Goal: Information Seeking & Learning: Learn about a topic

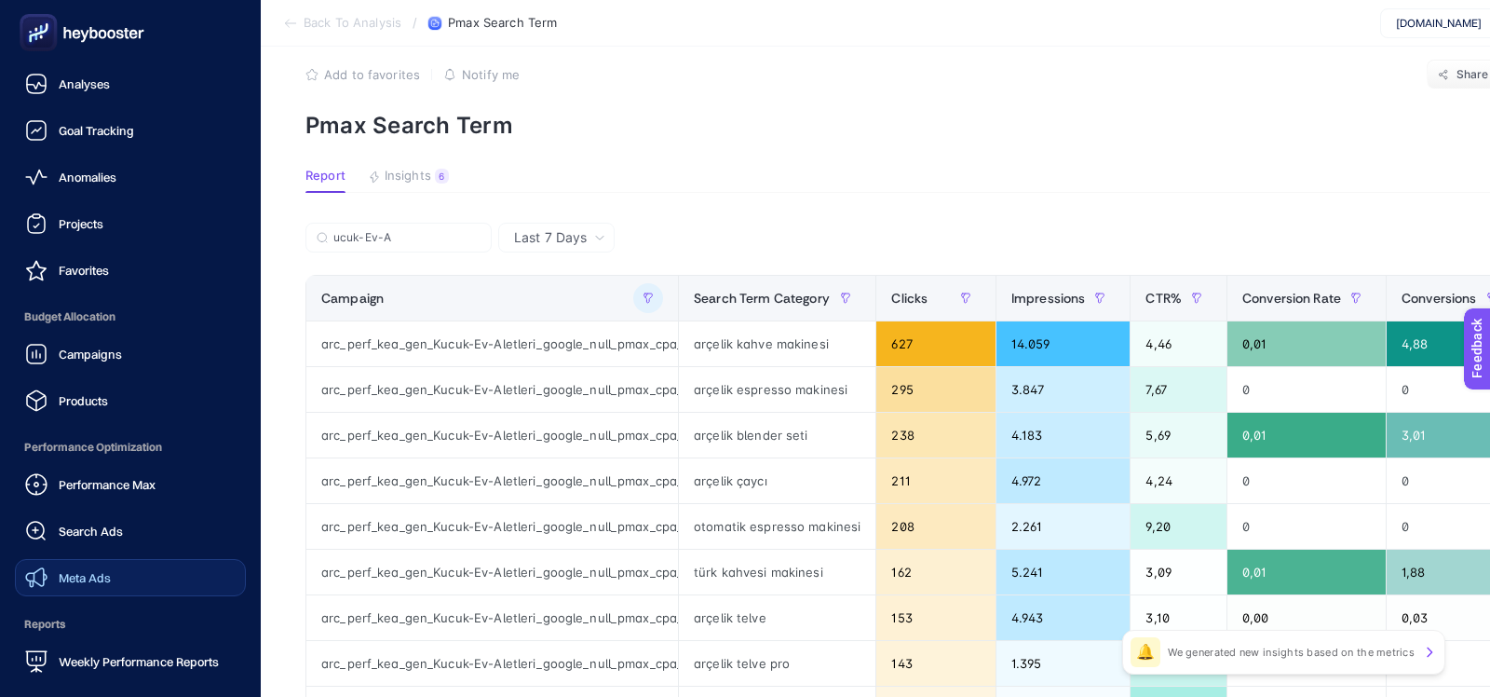
click at [63, 566] on div "Meta Ads" at bounding box center [68, 577] width 86 height 22
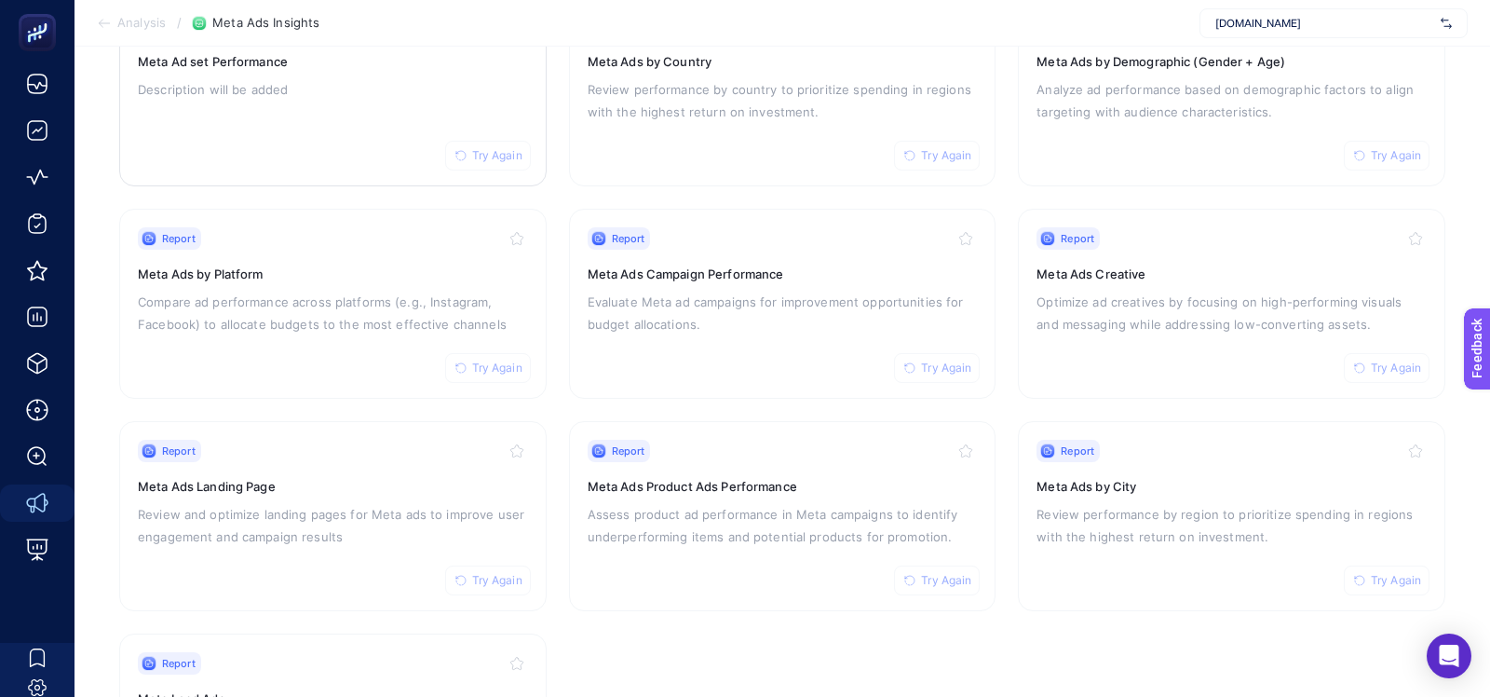
scroll to position [265, 0]
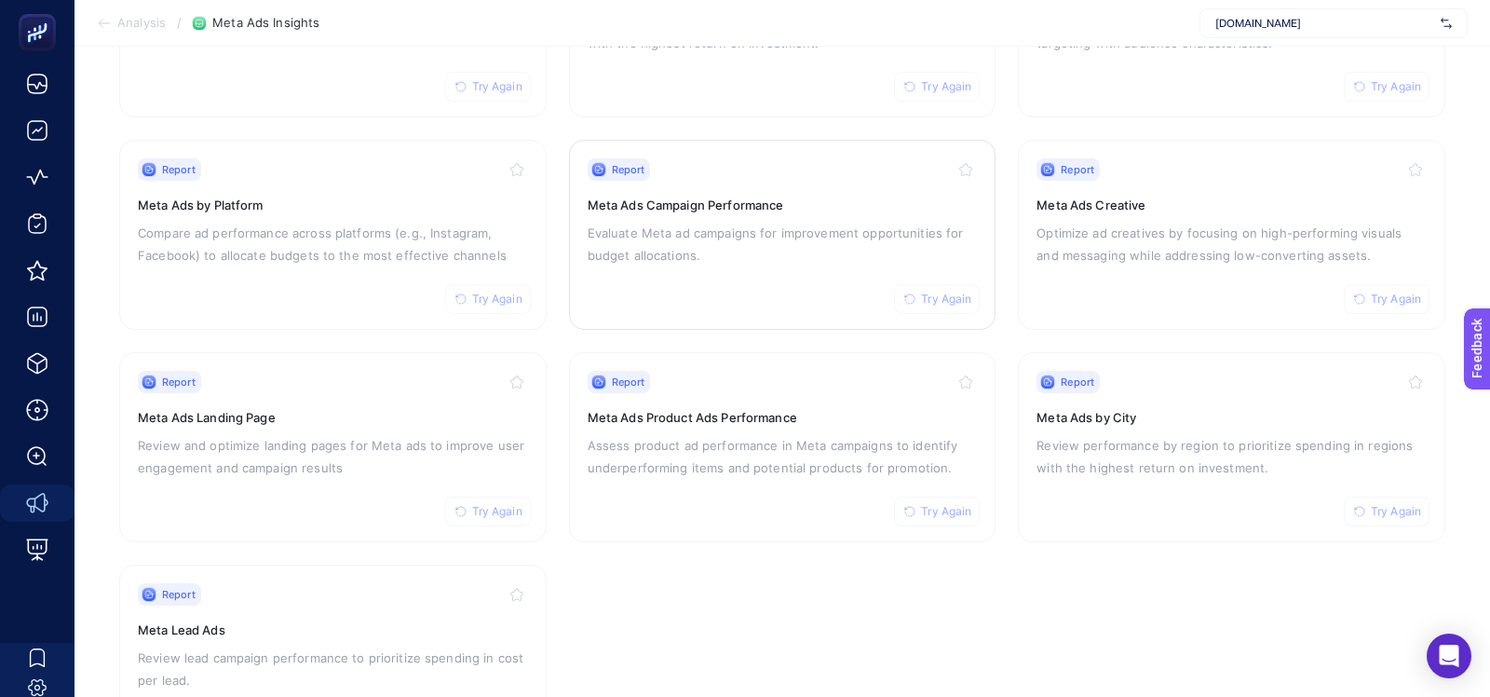
click at [659, 234] on p "Evaluate Meta ad campaigns for improvement opportunities for budget allocations." at bounding box center [783, 244] width 390 height 45
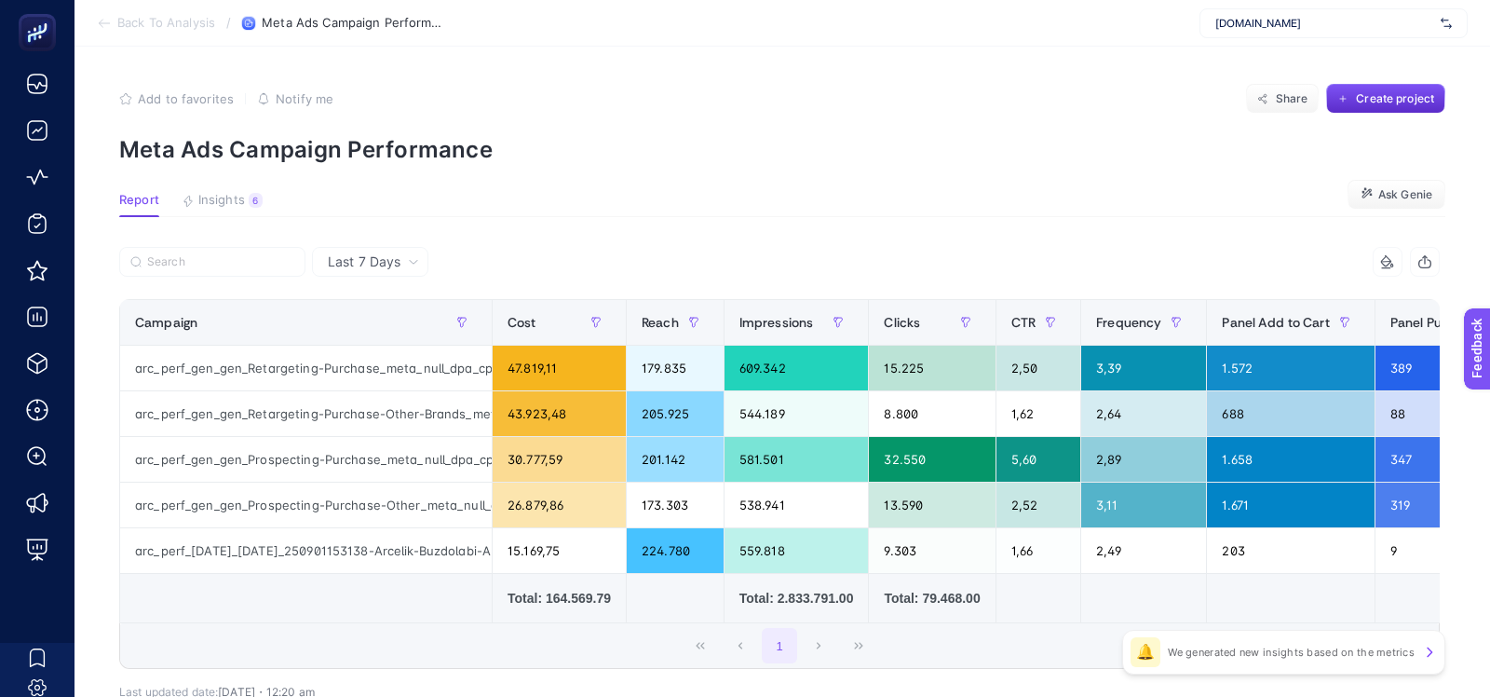
click at [209, 187] on article "Add to favorites false Notify me Share Create project Meta Ads Campaign Perform…" at bounding box center [783, 432] width 1416 height 771
click at [213, 195] on span "Insights" at bounding box center [221, 200] width 47 height 15
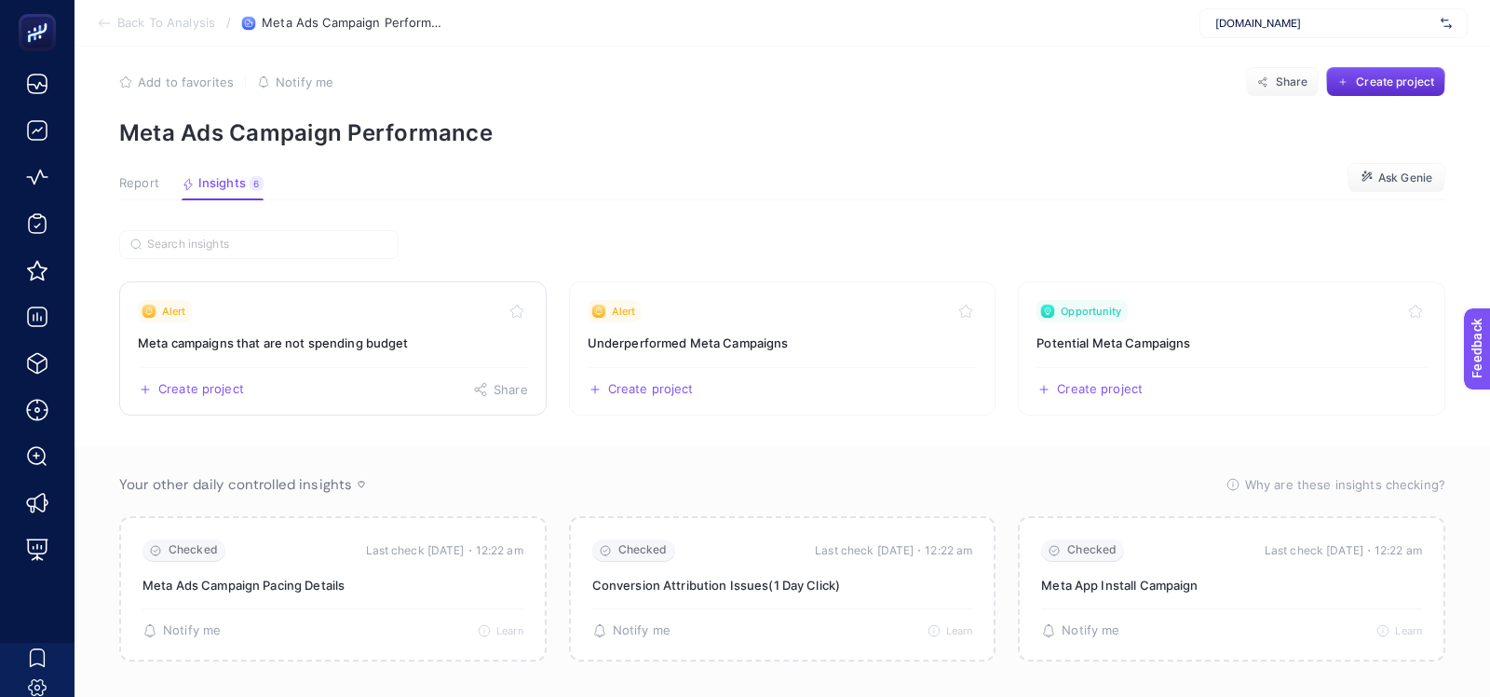
scroll to position [22, 0]
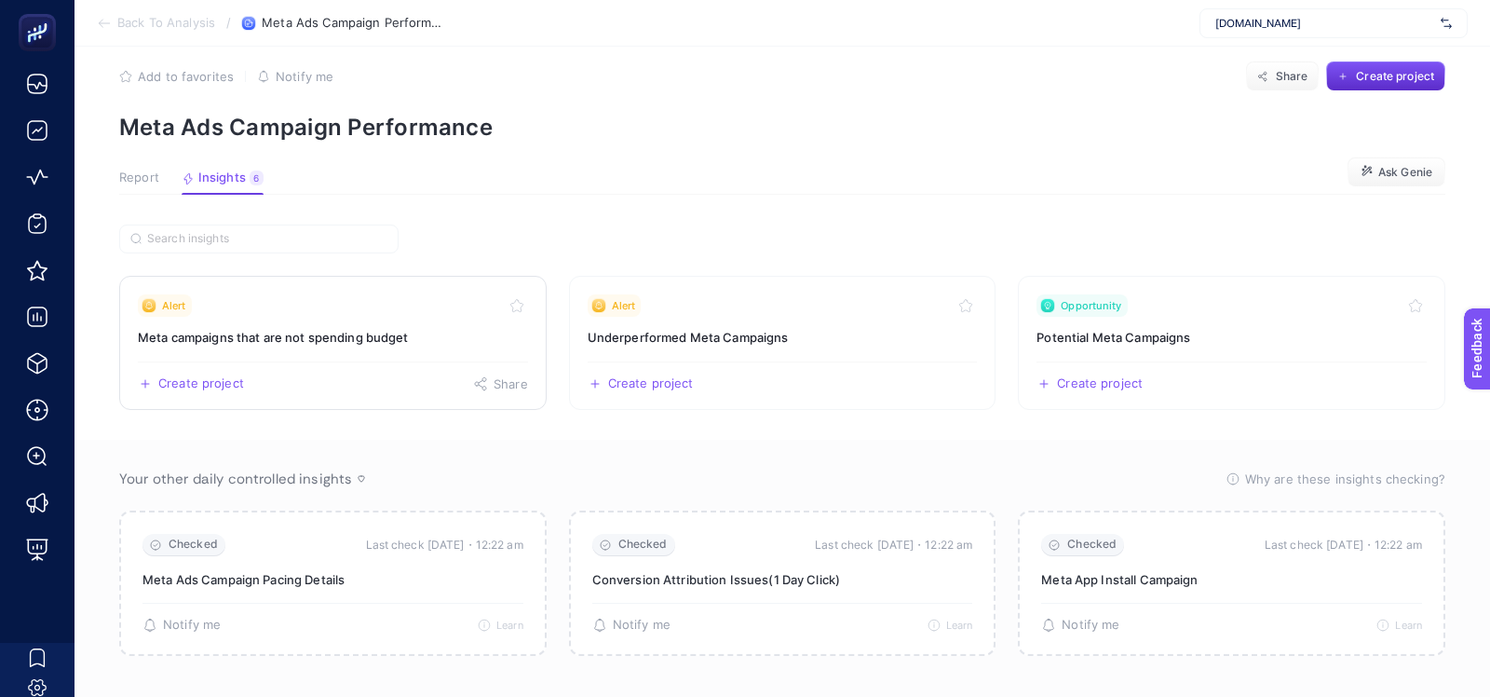
click at [338, 323] on link "Alert Meta campaigns that are not spending budget Create project Share" at bounding box center [332, 343] width 427 height 134
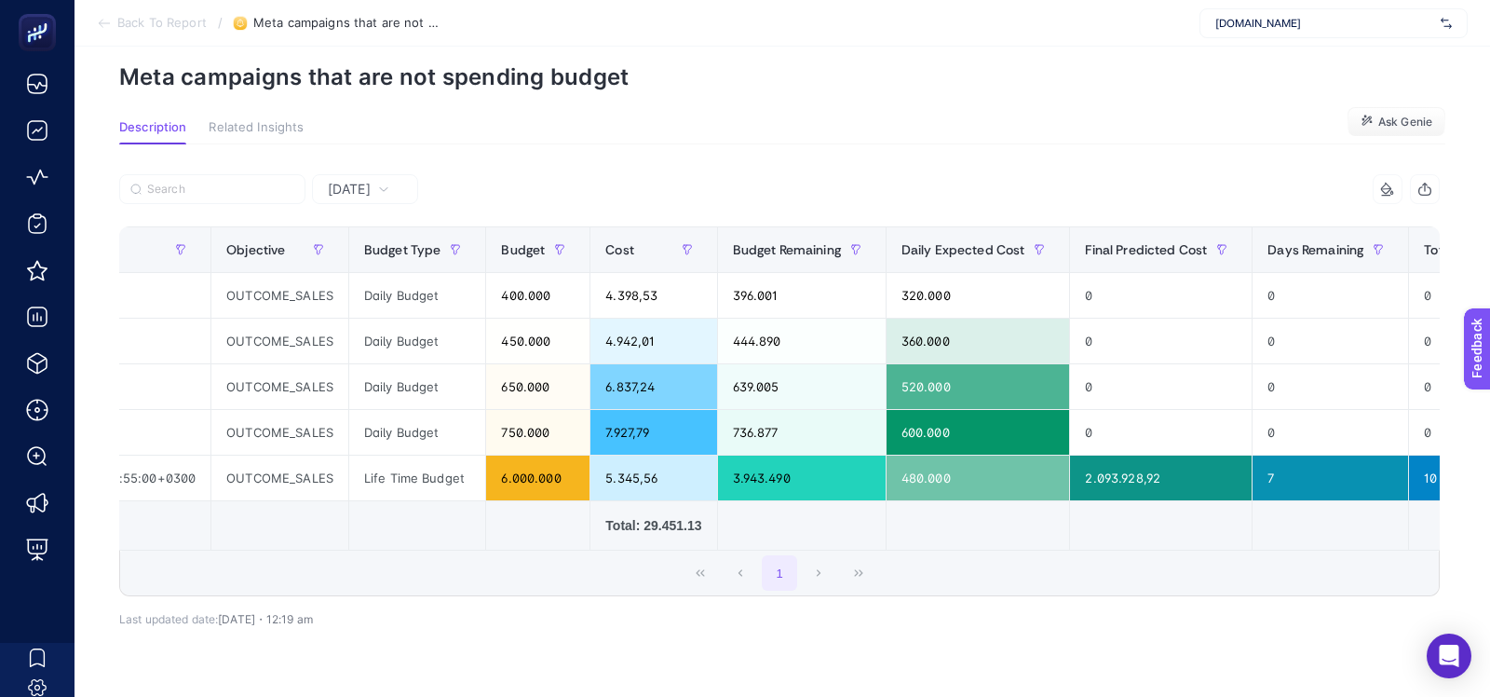
scroll to position [0, 578]
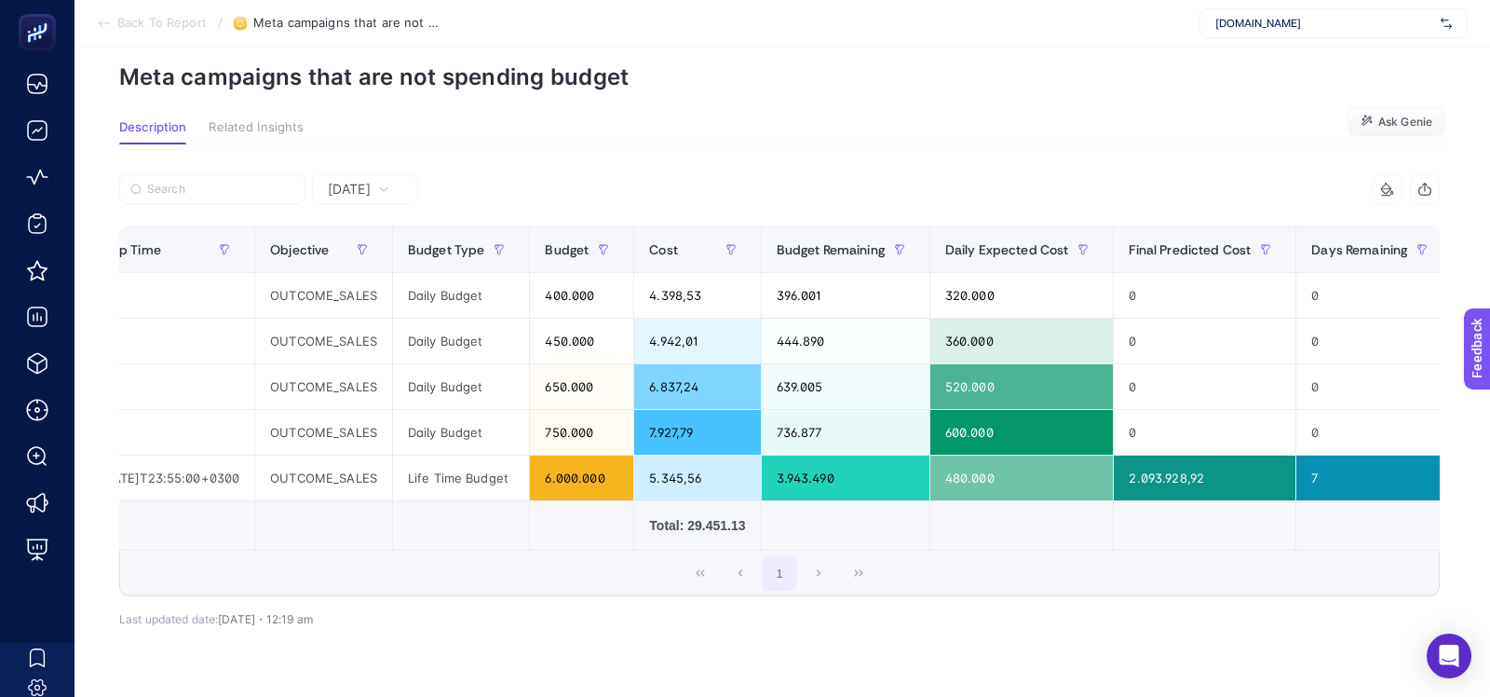
click at [1252, 23] on span "Arcelik.com.tr" at bounding box center [1324, 23] width 218 height 15
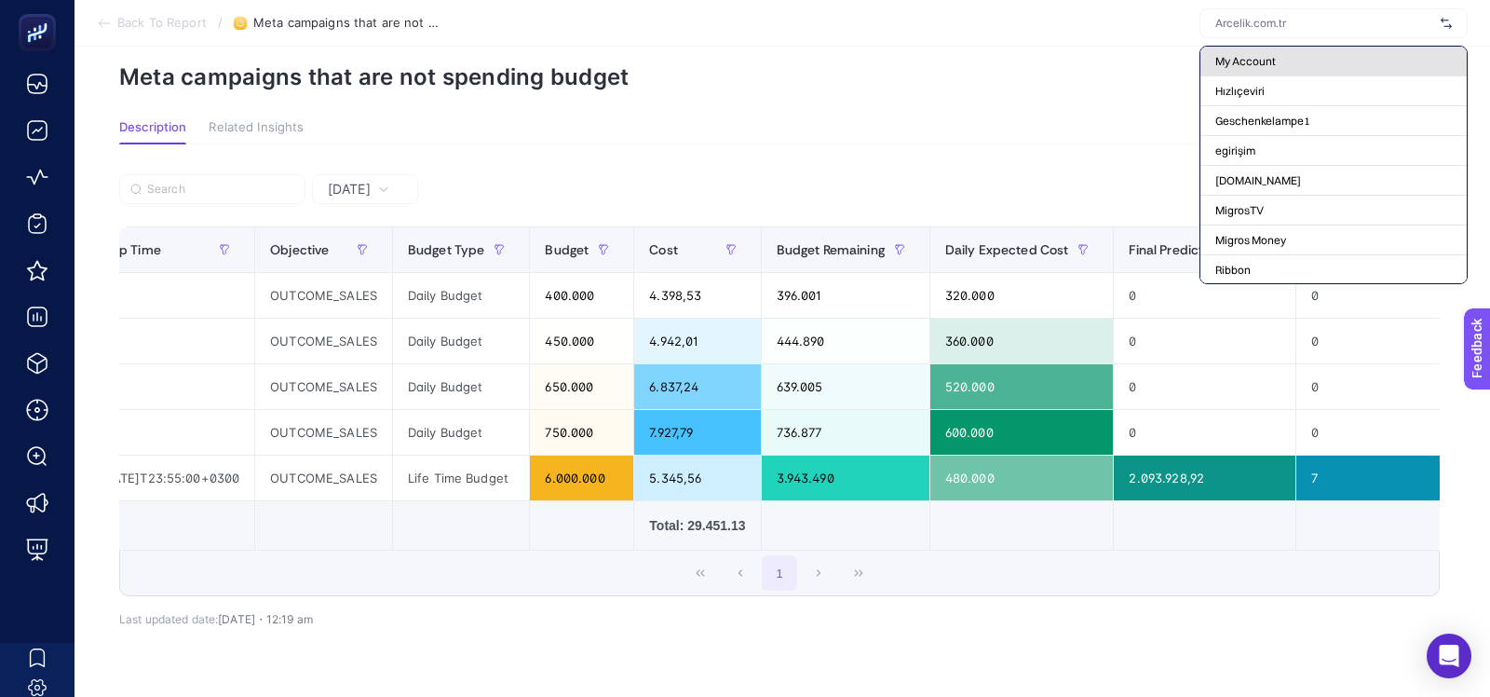
click at [1246, 70] on div "My Account" at bounding box center [1334, 62] width 266 height 30
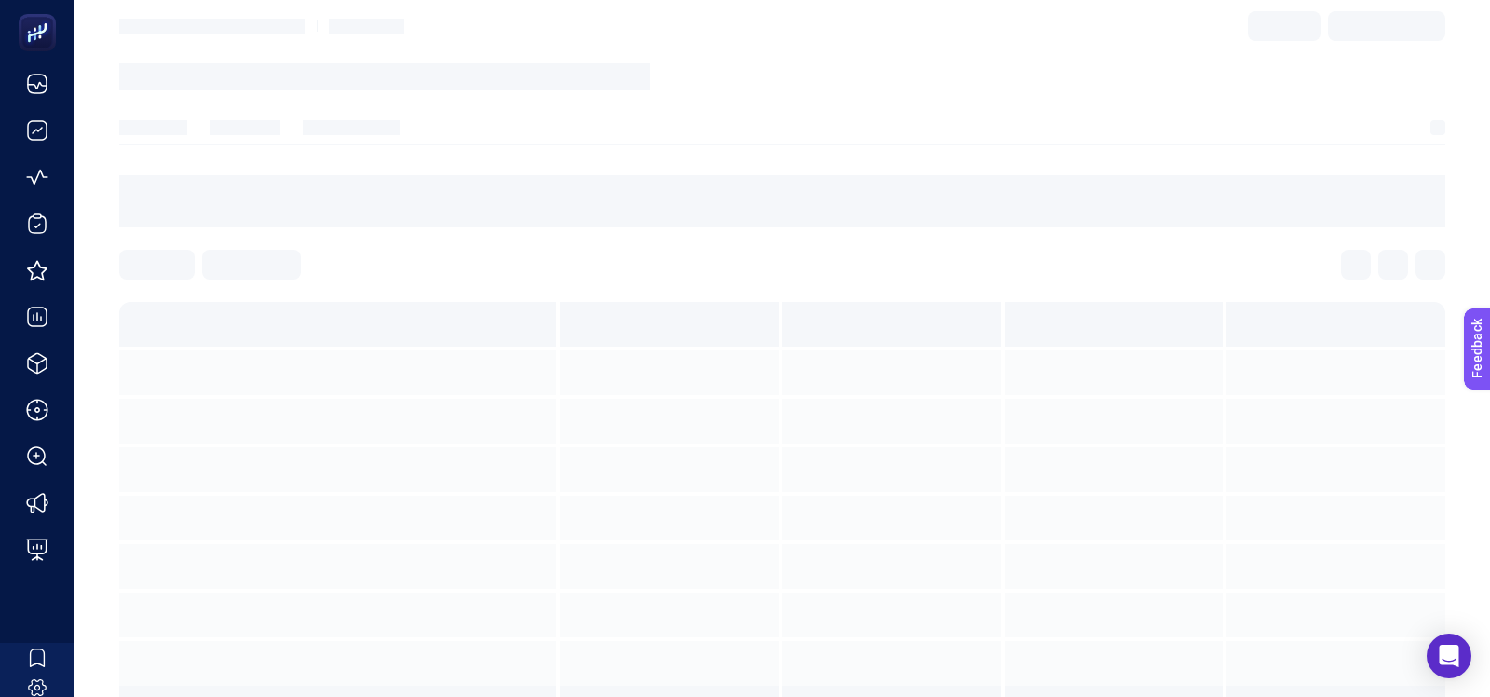
scroll to position [0, 0]
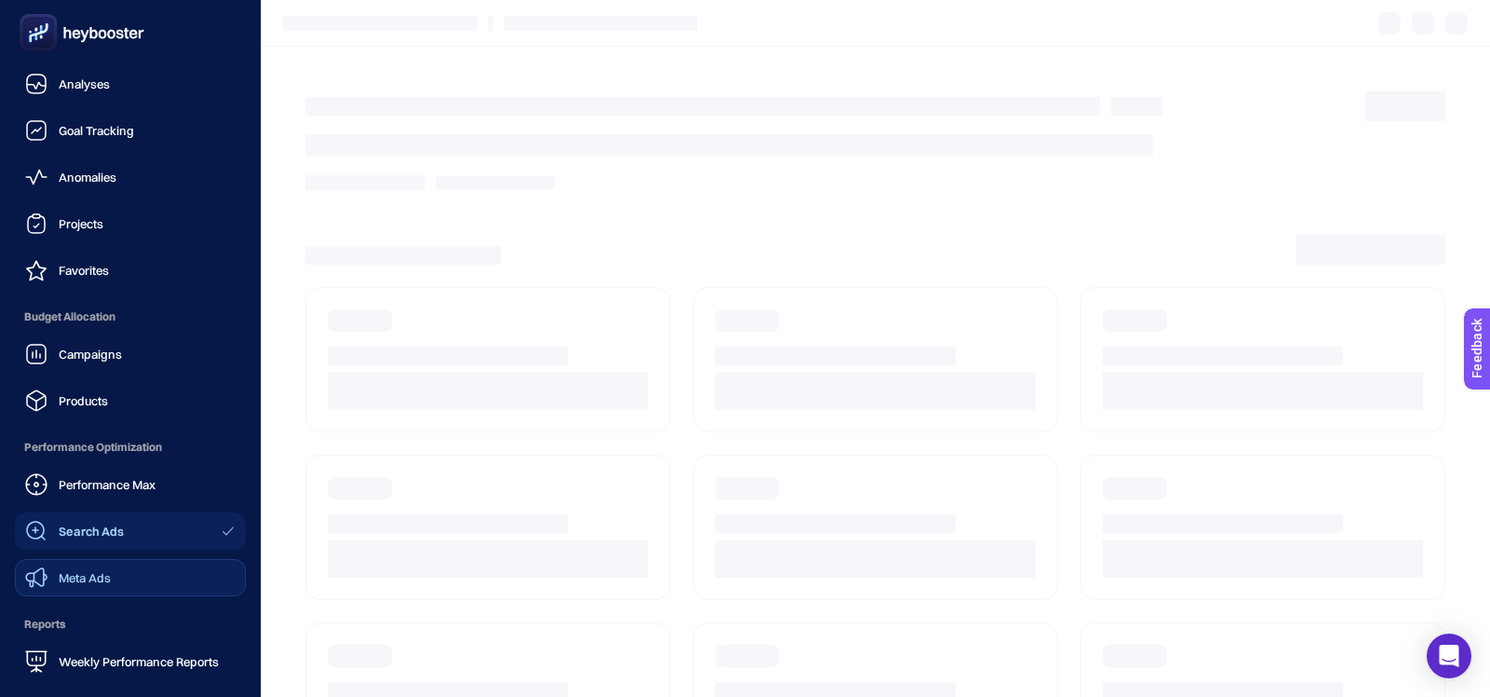
click at [74, 578] on span "Meta Ads" at bounding box center [85, 577] width 52 height 15
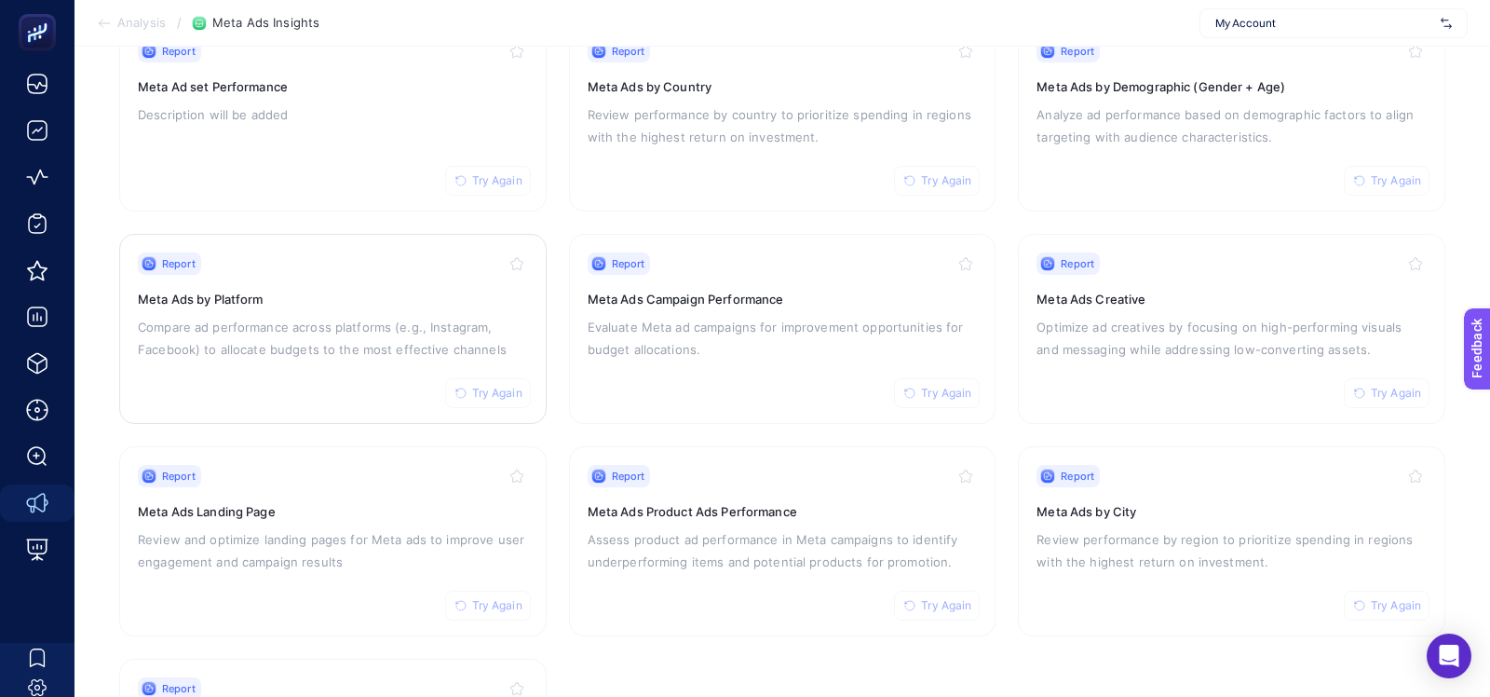
scroll to position [243, 0]
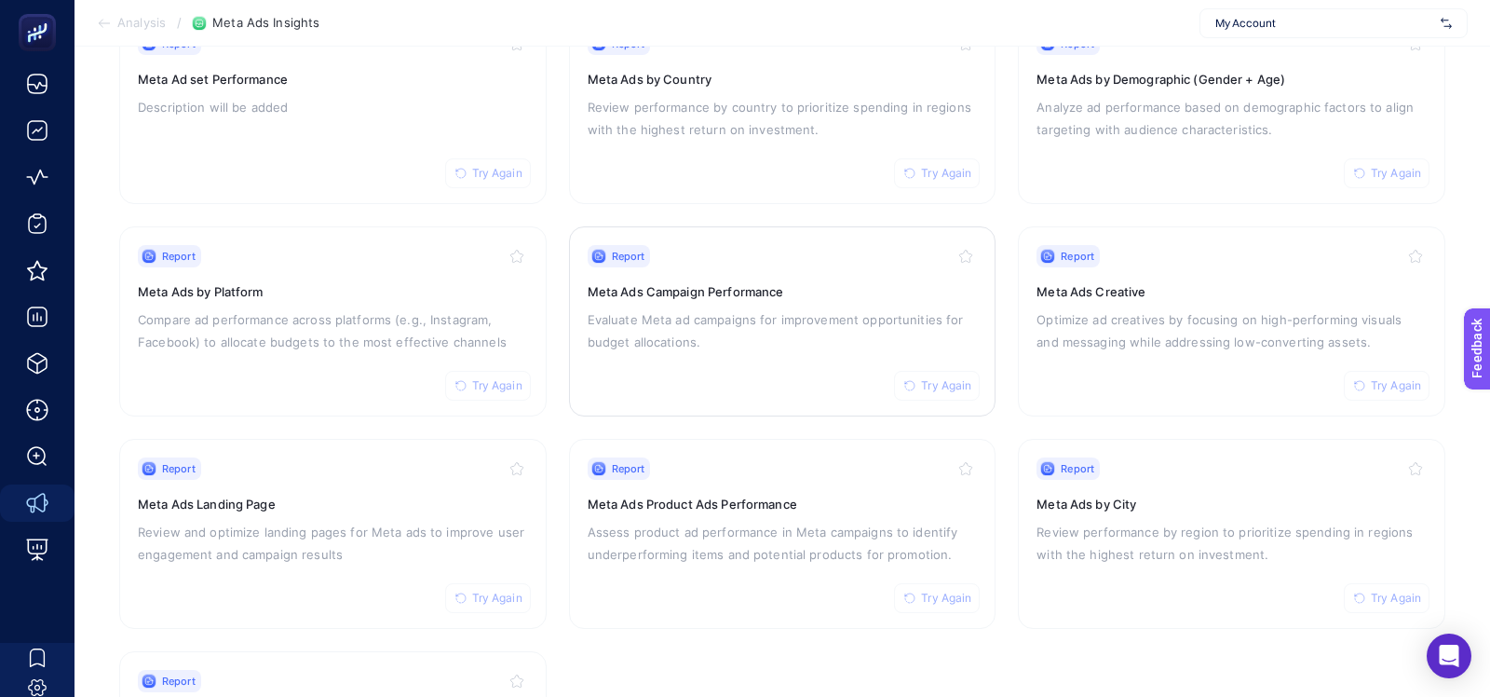
click at [663, 300] on div "Report Try Again Meta Ads Campaign Performance Evaluate Meta ad campaigns for i…" at bounding box center [783, 321] width 390 height 153
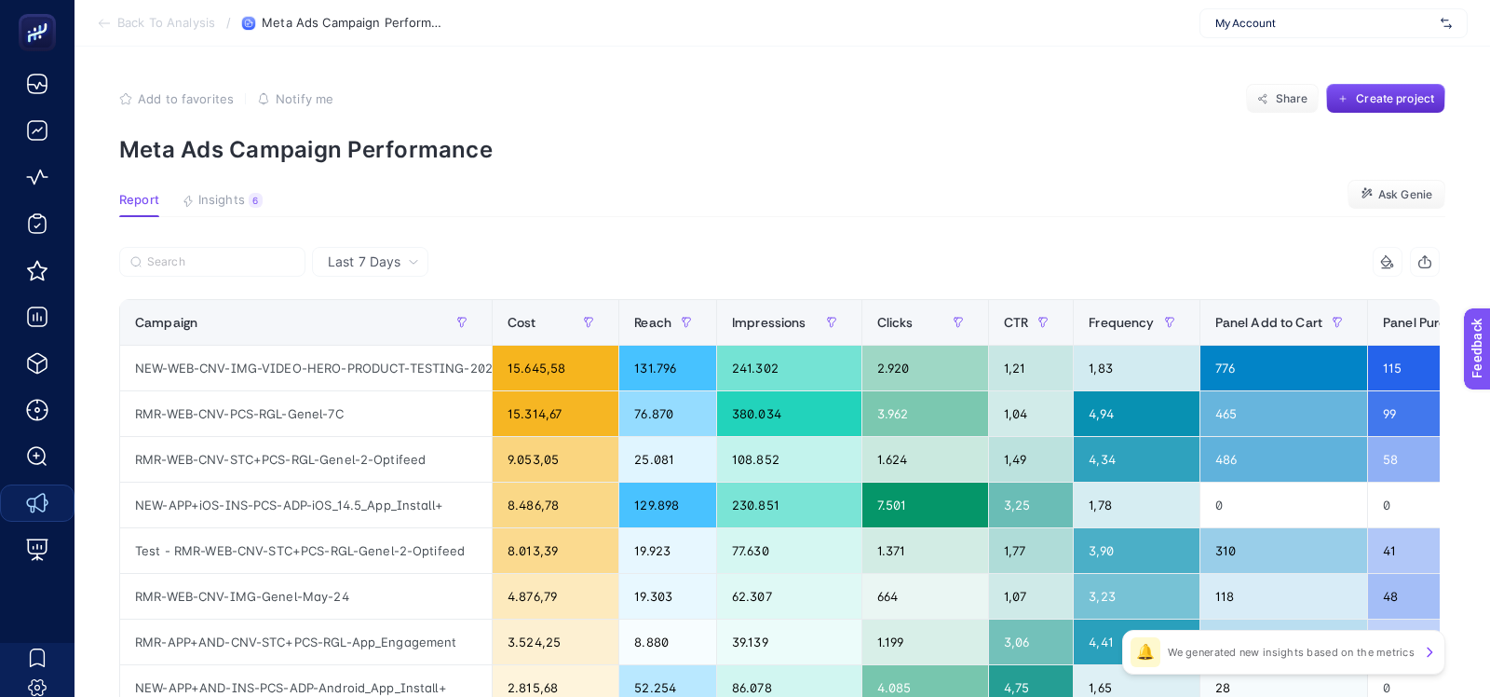
click at [206, 187] on article "Add to favorites false Notify me Share Create project Meta Ads Campaign Perform…" at bounding box center [783, 638] width 1416 height 1182
click at [215, 197] on span "Insights" at bounding box center [221, 200] width 47 height 15
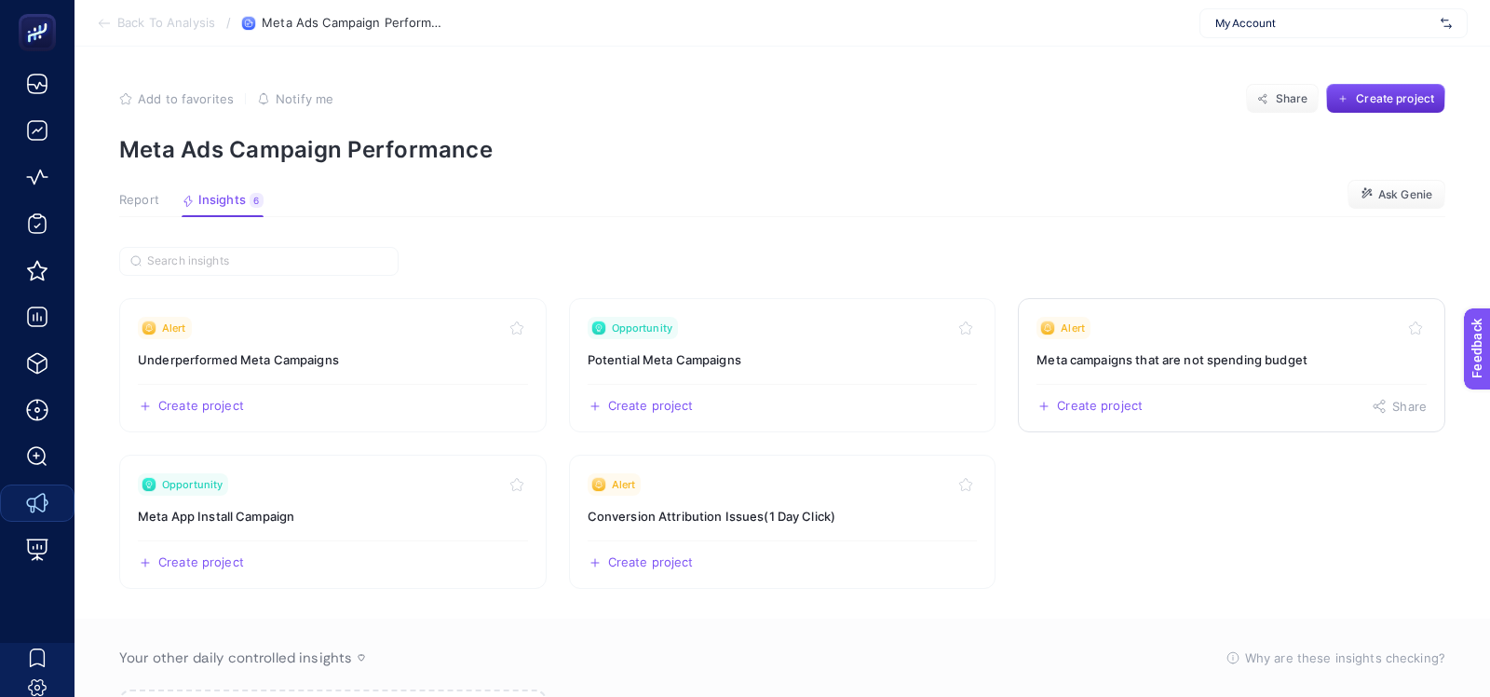
click at [1093, 346] on link "Alert Meta campaigns that are not spending budget Create project Share" at bounding box center [1231, 365] width 427 height 134
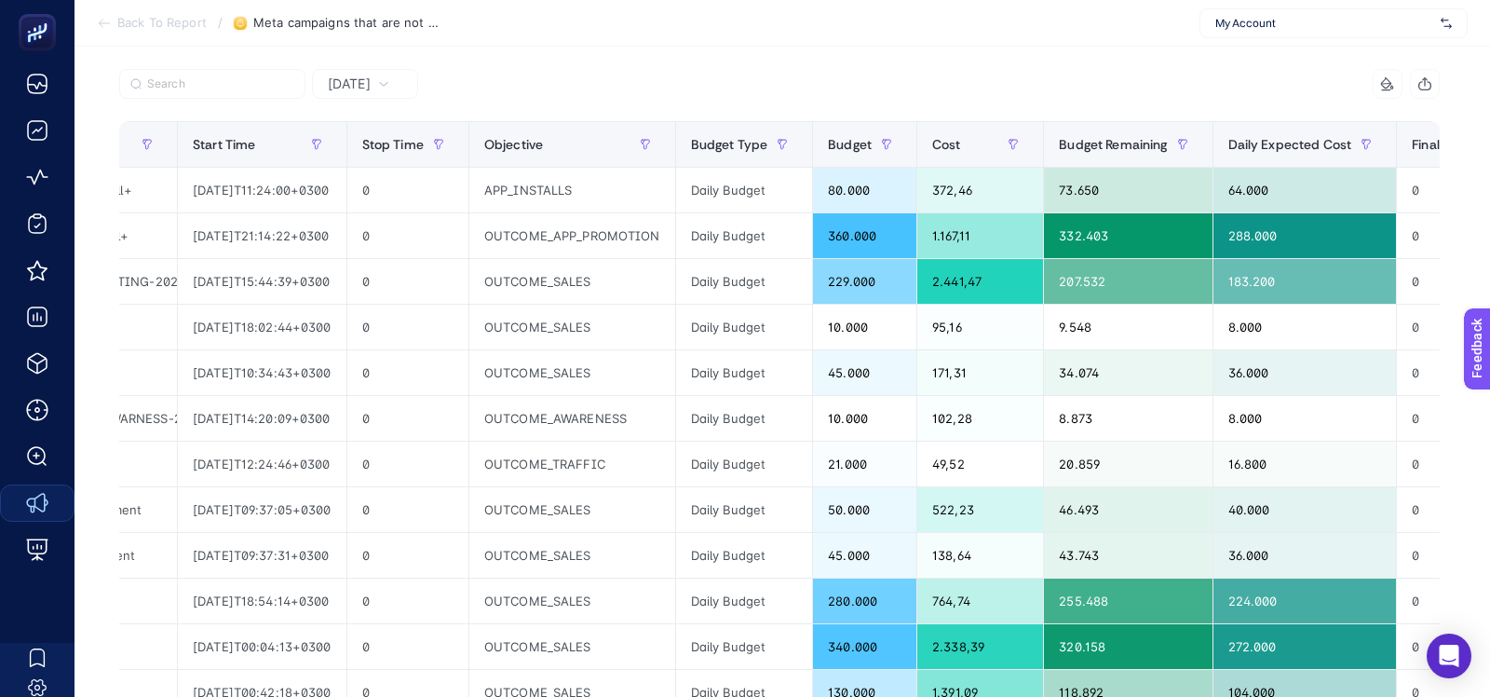
scroll to position [149, 0]
